Goal: Task Accomplishment & Management: Manage account settings

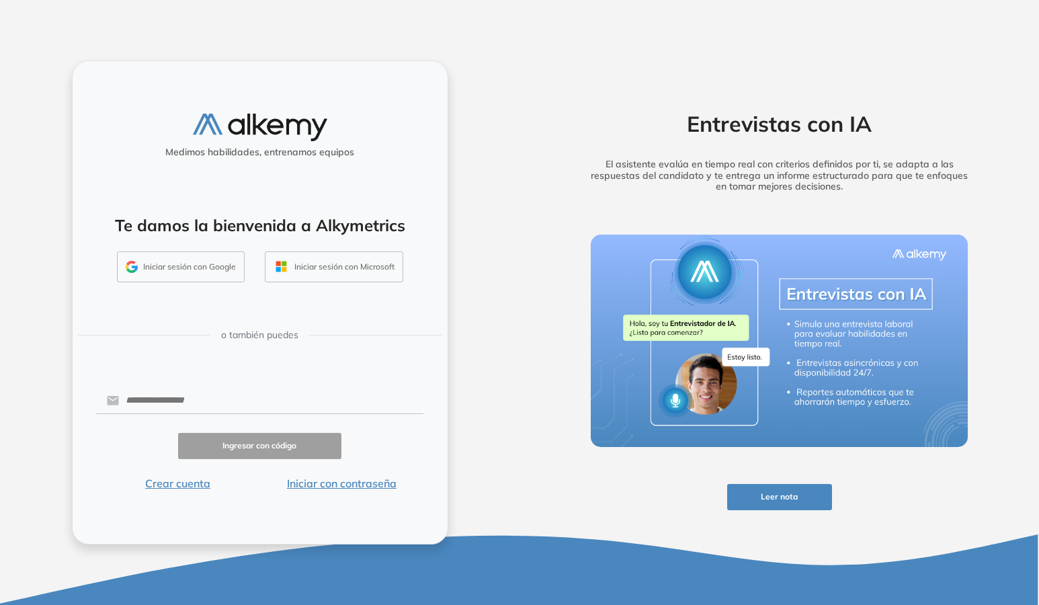
click at [170, 273] on button "Iniciar sesión con Google" at bounding box center [181, 266] width 128 height 31
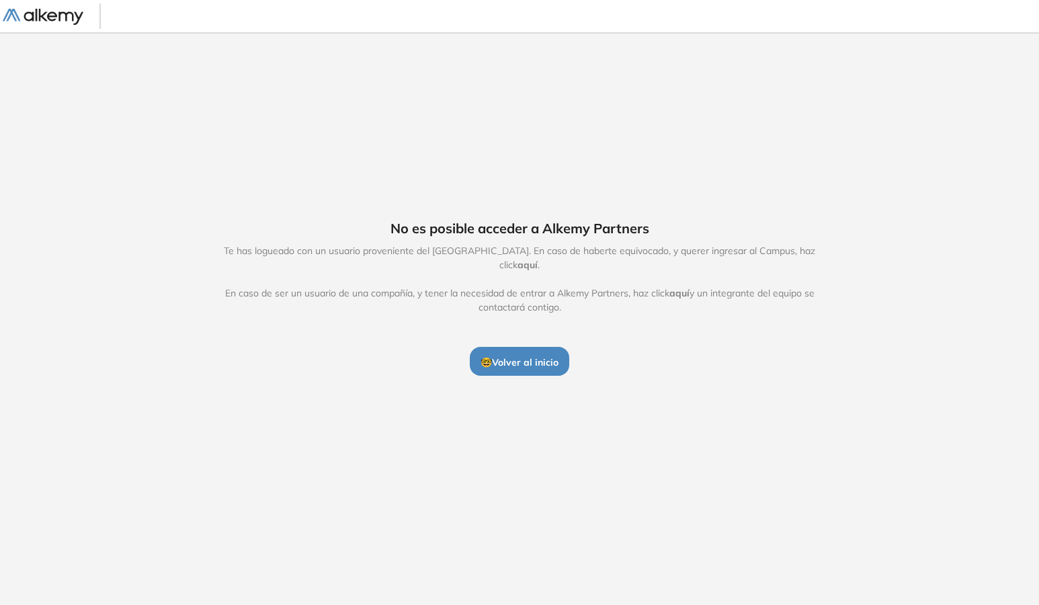
click at [521, 356] on span "🤓 Volver al inicio" at bounding box center [520, 362] width 78 height 12
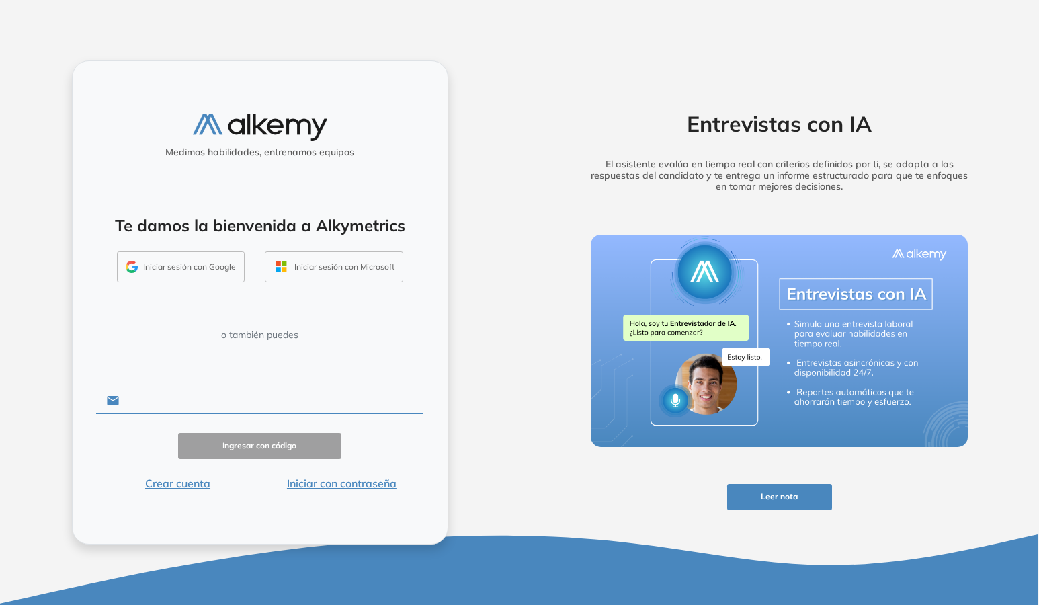
drag, startPoint x: 192, startPoint y: 396, endPoint x: 200, endPoint y: 399, distance: 7.9
type input "**********"
click at [259, 446] on button "Ingresar con código" at bounding box center [260, 446] width 164 height 26
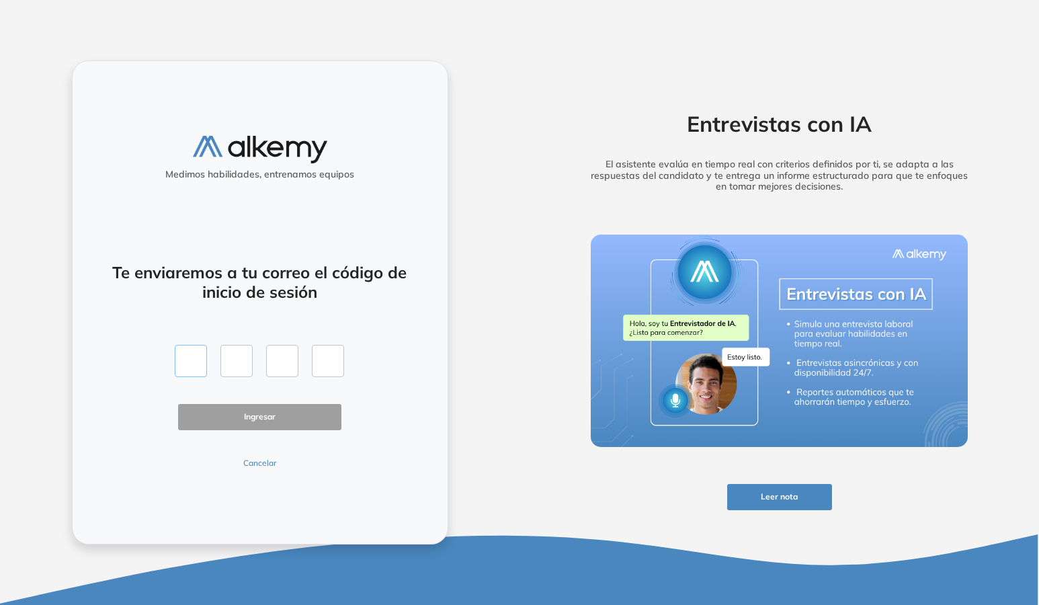
click at [196, 365] on input "text" at bounding box center [191, 361] width 32 height 32
type input "*"
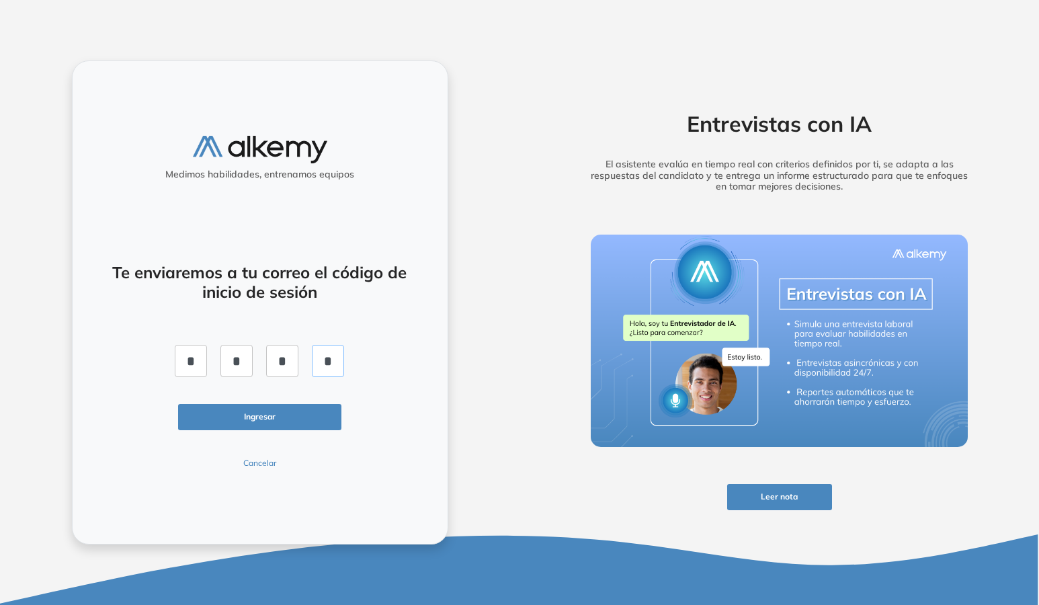
click at [259, 416] on button "Ingresar" at bounding box center [260, 417] width 164 height 26
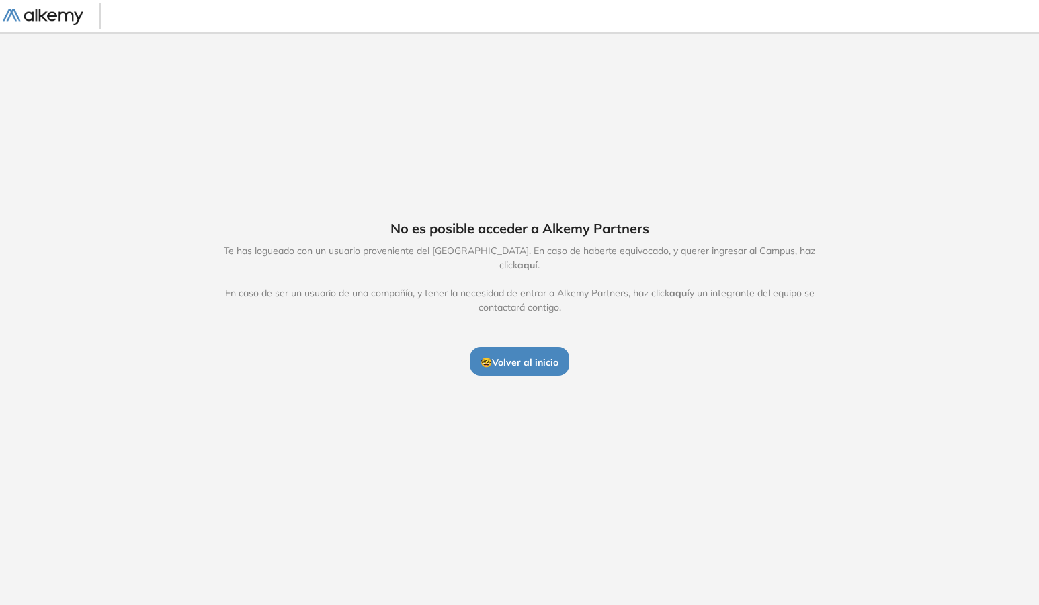
click at [506, 356] on span "🤓 Volver al inicio" at bounding box center [520, 362] width 78 height 12
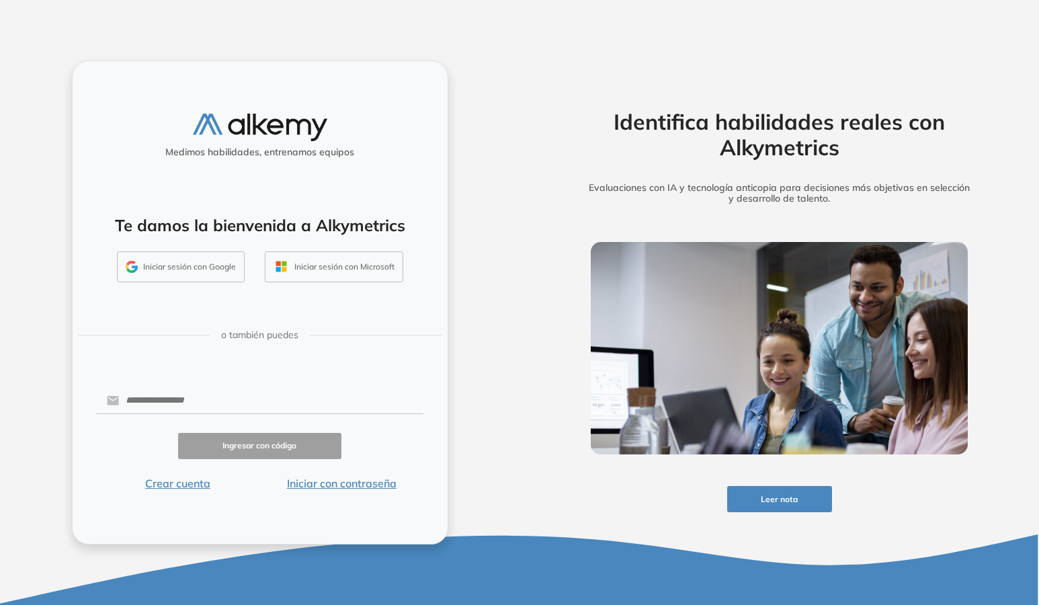
click at [160, 263] on button "Iniciar sesión con Google" at bounding box center [181, 266] width 128 height 31
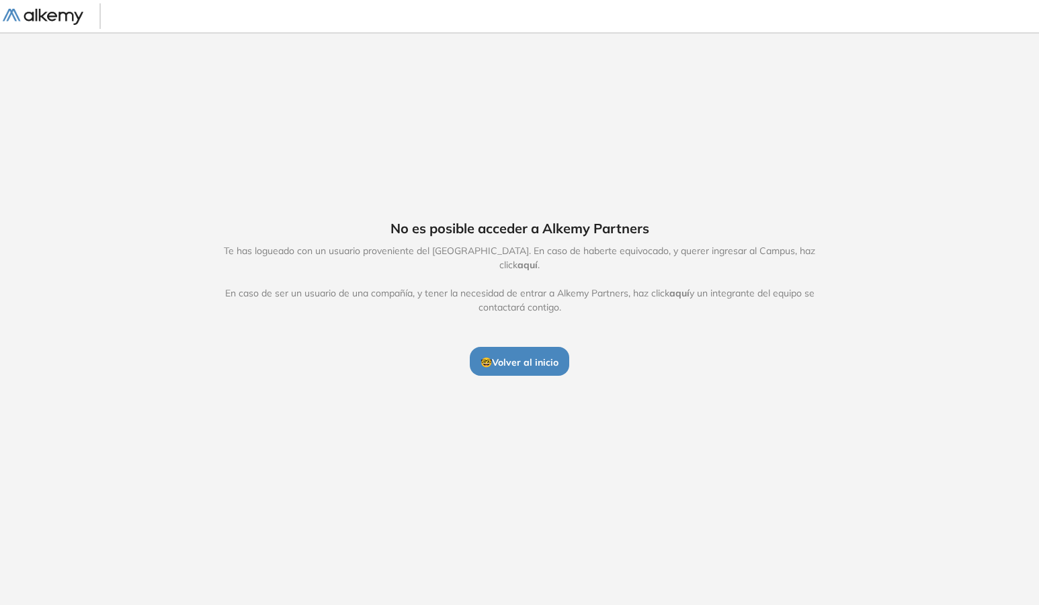
click at [44, 7] on link at bounding box center [51, 15] width 97 height 17
click at [38, 17] on img at bounding box center [43, 17] width 81 height 17
